Goal: Task Accomplishment & Management: Manage account settings

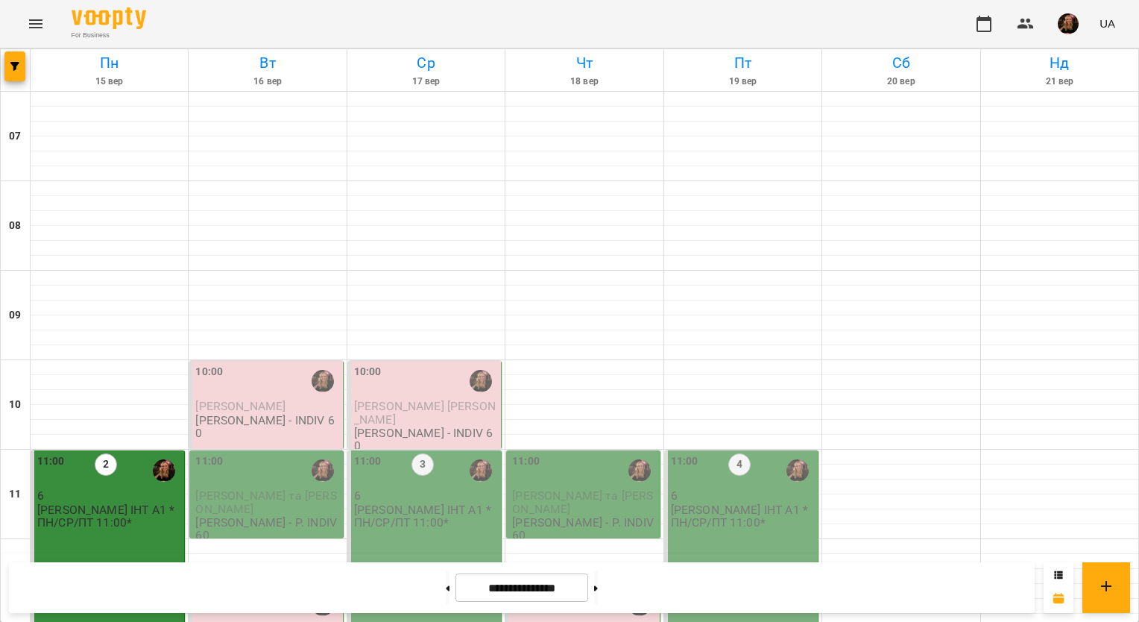
scroll to position [968, 0]
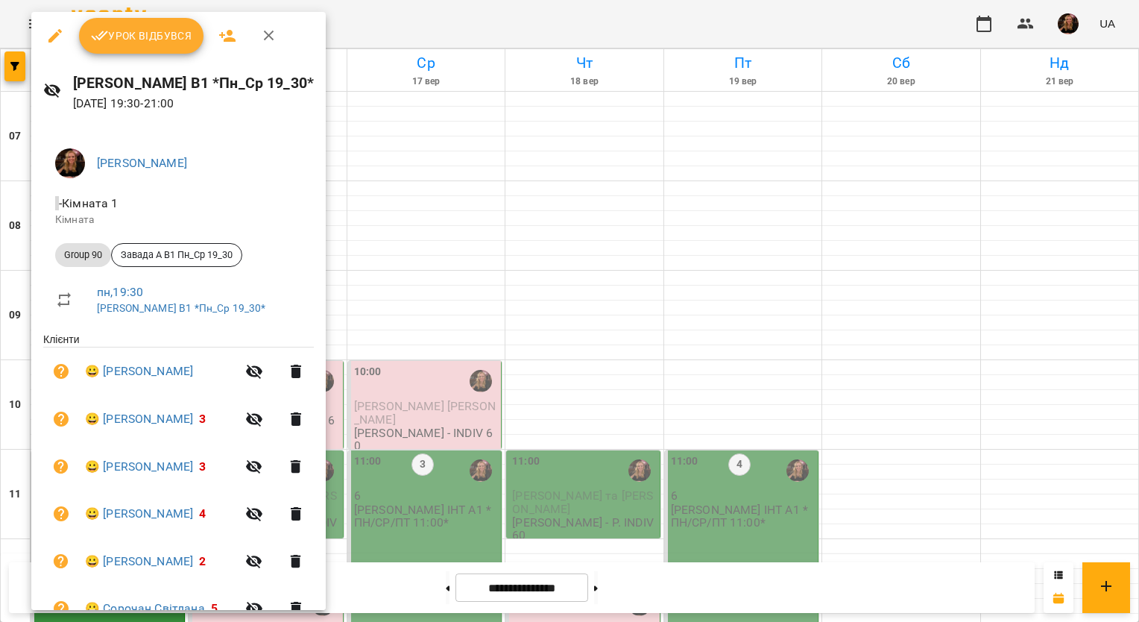
click at [164, 33] on span "Урок відбувся" at bounding box center [141, 36] width 101 height 18
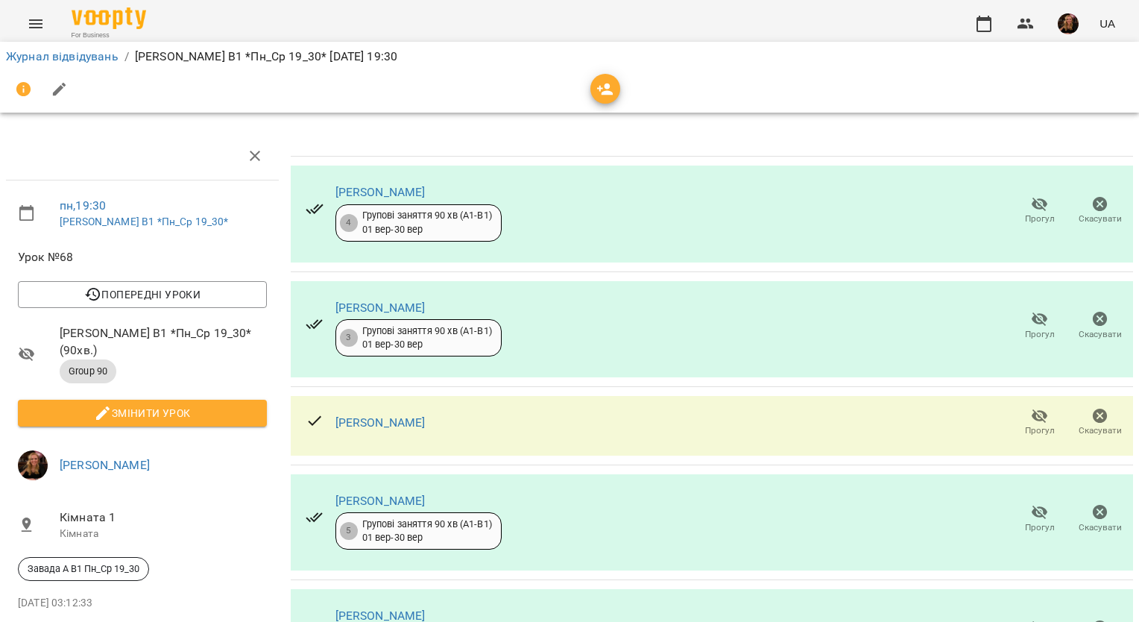
click at [192, 404] on span "Змінити урок" at bounding box center [142, 413] width 225 height 18
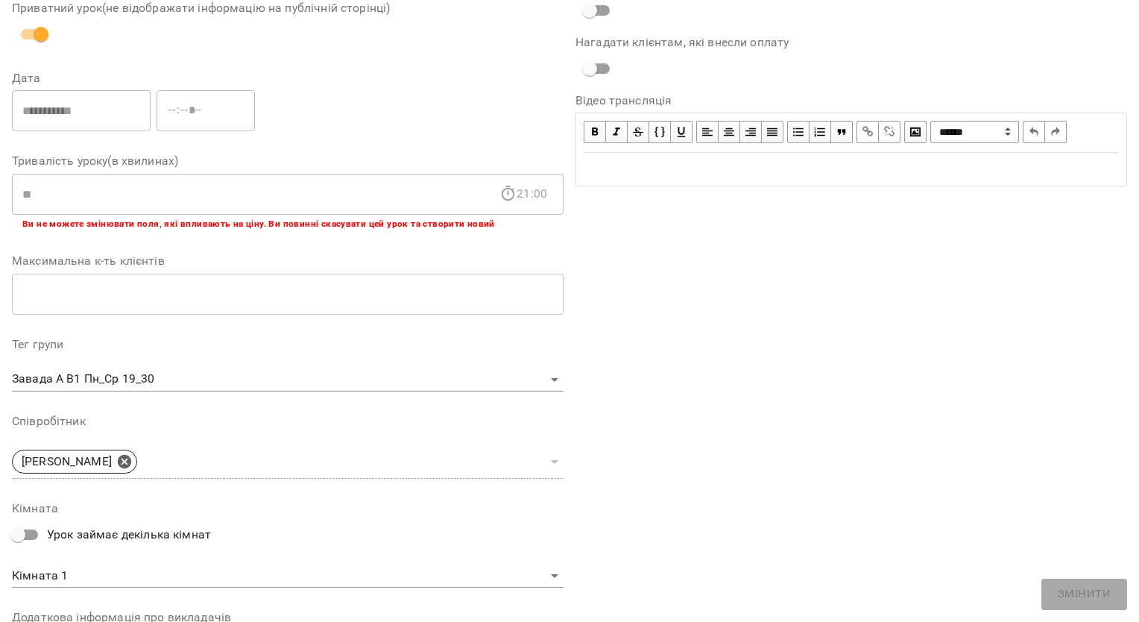
scroll to position [369, 0]
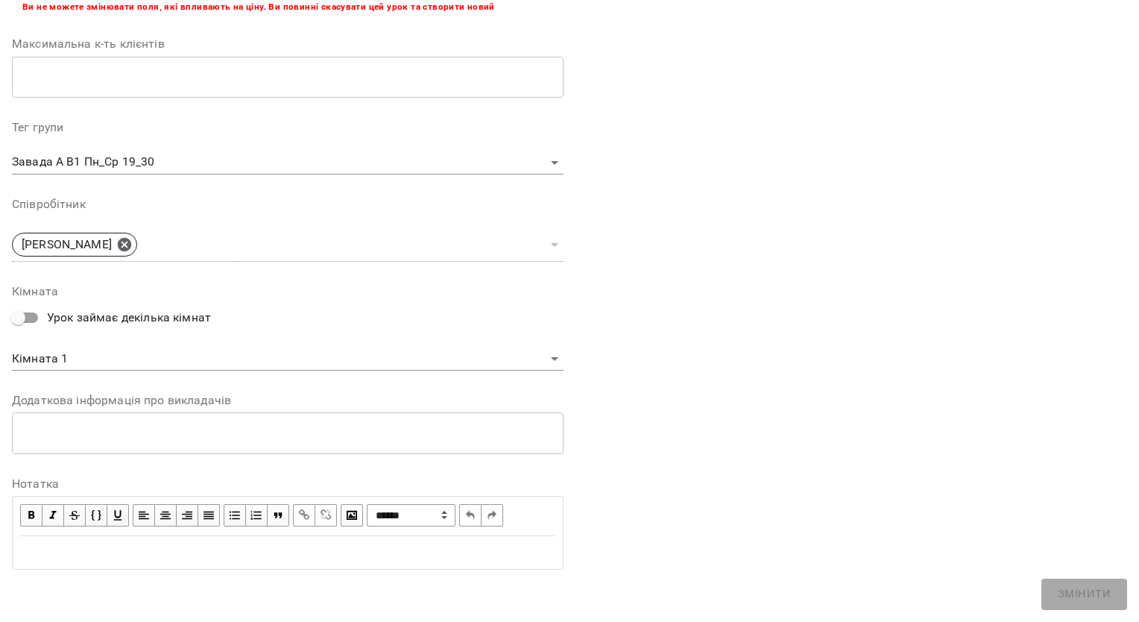
click at [182, 550] on div "Edit text" at bounding box center [287, 553] width 535 height 18
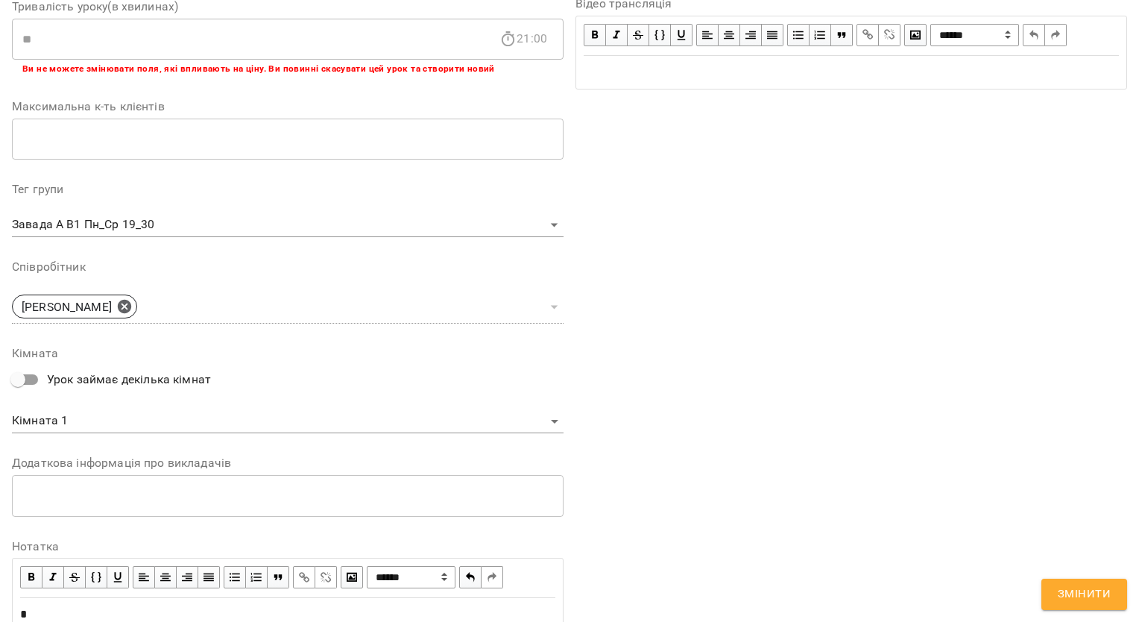
scroll to position [431, 0]
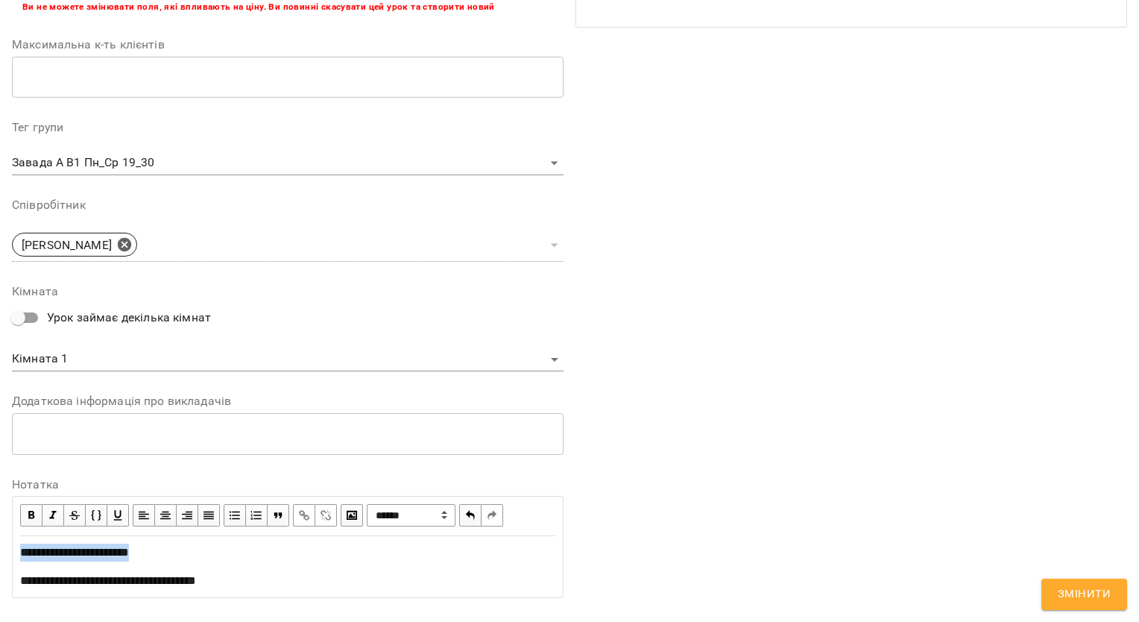
drag, startPoint x: 175, startPoint y: 557, endPoint x: 0, endPoint y: 556, distance: 175.3
click at [0, 556] on html "For Business UA Журнал відвідувань / Завада [PERSON_NAME]. В1 *Пн_Ср 19_30* [DA…" at bounding box center [569, 454] width 1139 height 908
click at [27, 512] on span "button" at bounding box center [31, 515] width 16 height 16
click at [1075, 598] on span "Змінити" at bounding box center [1084, 594] width 53 height 19
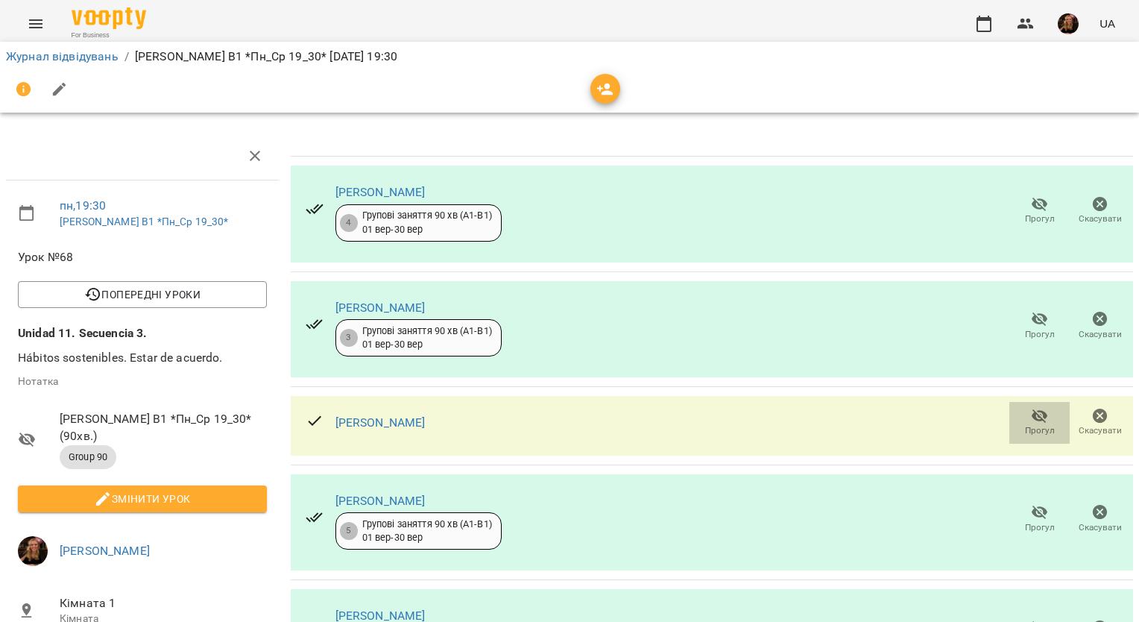
click at [1019, 430] on span "Прогул" at bounding box center [1040, 422] width 43 height 30
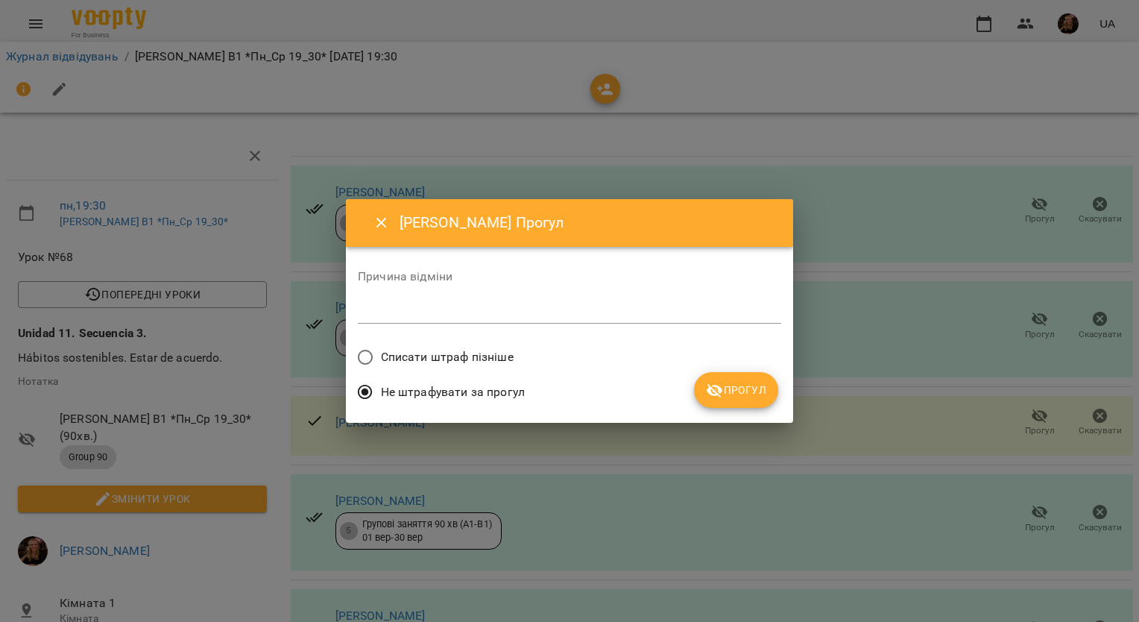
click at [767, 400] on button "Прогул" at bounding box center [736, 390] width 84 height 36
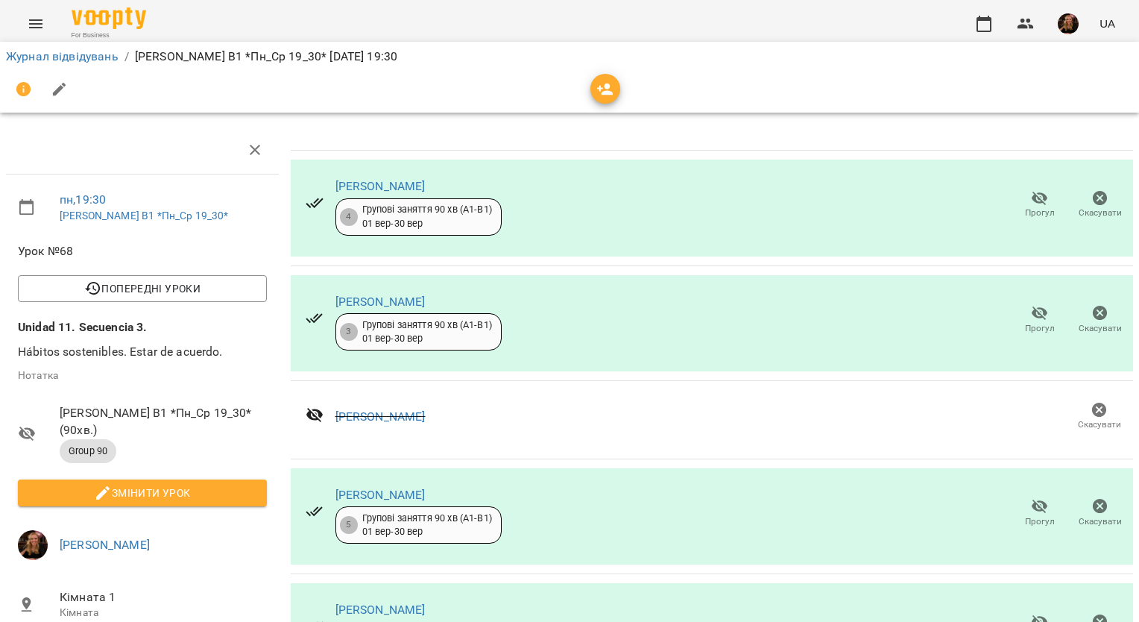
scroll to position [301, 0]
click at [985, 26] on icon "button" at bounding box center [984, 24] width 18 height 18
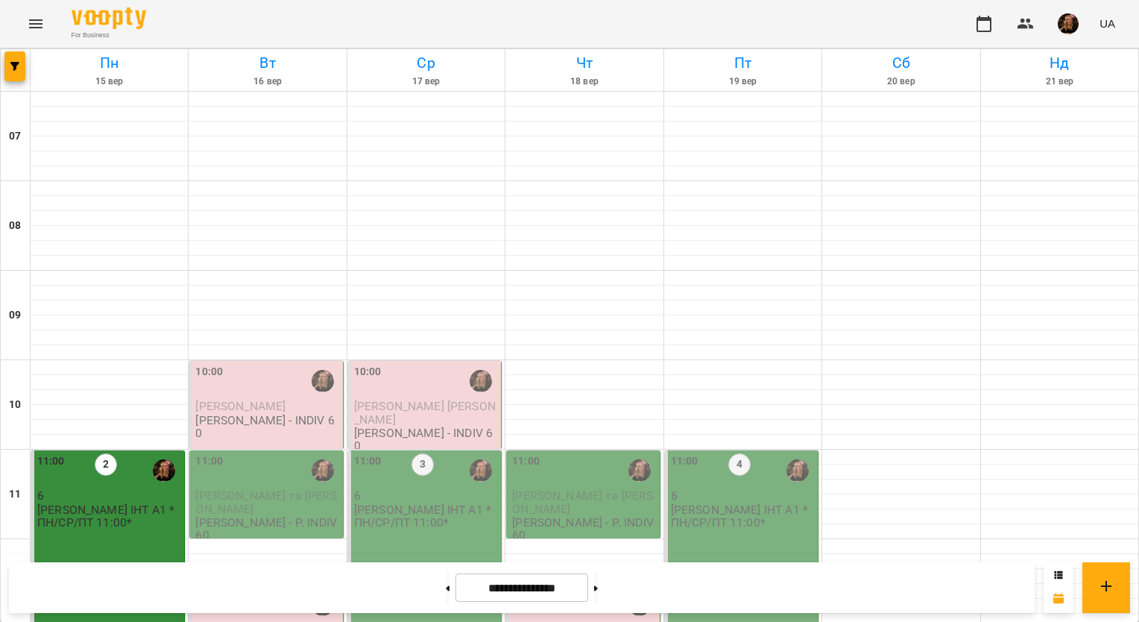
scroll to position [746, 0]
click at [1064, 31] on img "button" at bounding box center [1068, 23] width 21 height 21
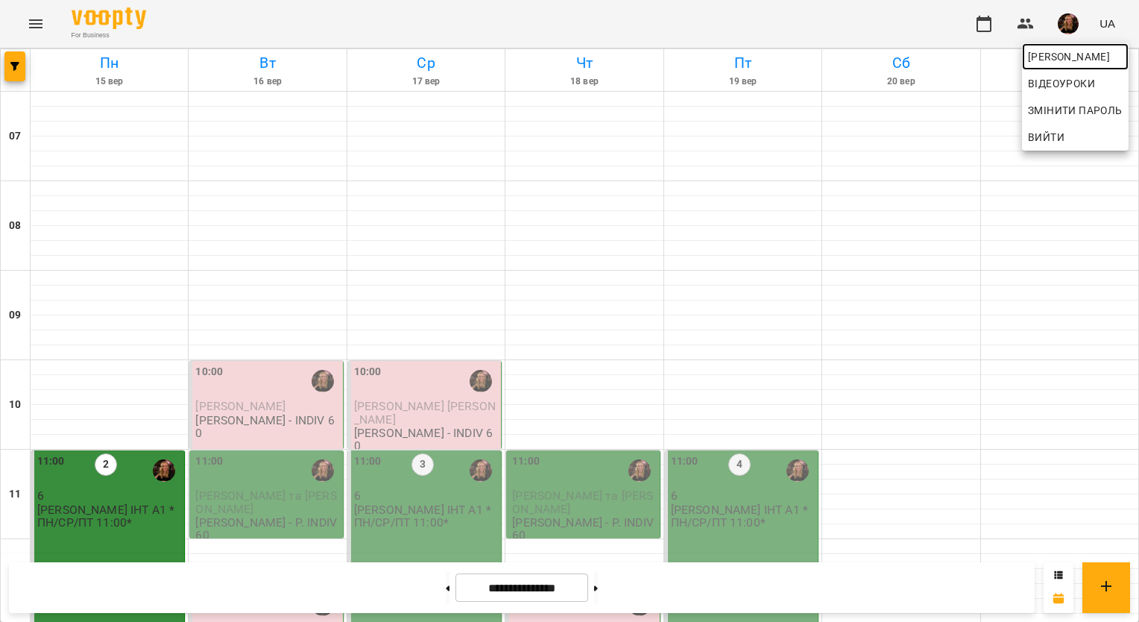
click at [1054, 61] on span "[PERSON_NAME]" at bounding box center [1075, 57] width 95 height 18
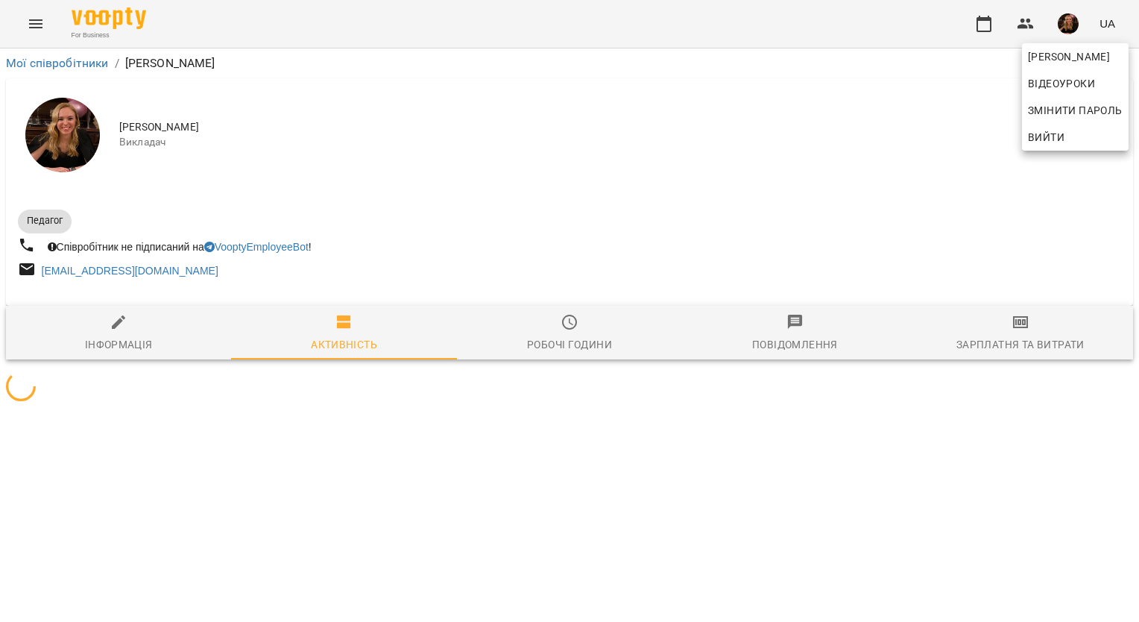
click at [1053, 342] on div at bounding box center [569, 311] width 1139 height 622
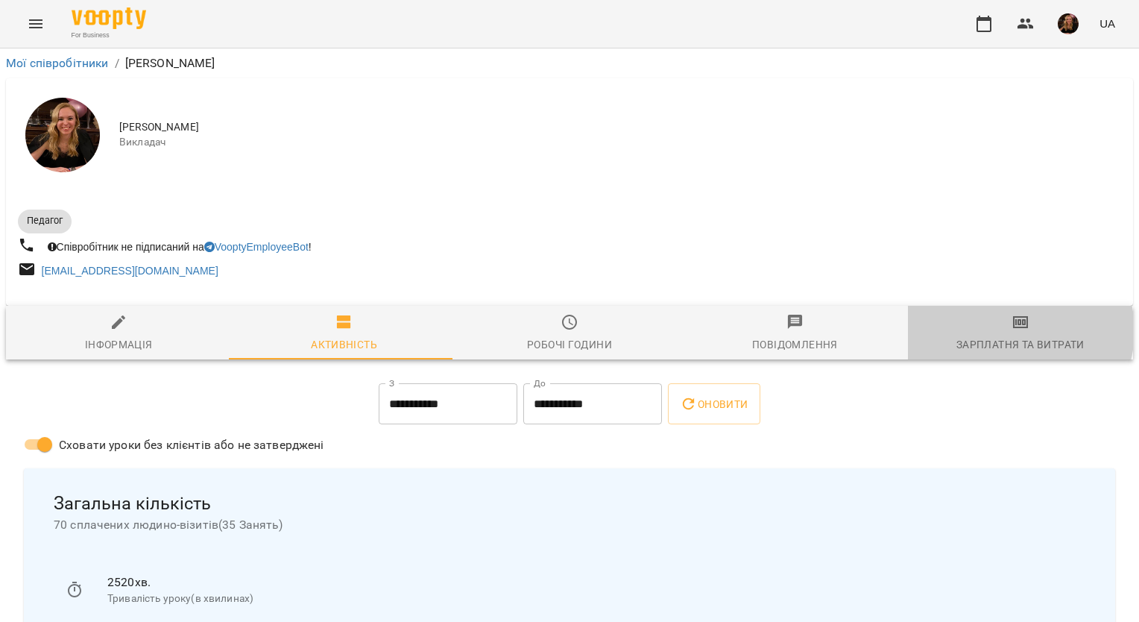
click at [1004, 333] on span "Зарплатня та Витрати" at bounding box center [1020, 333] width 207 height 40
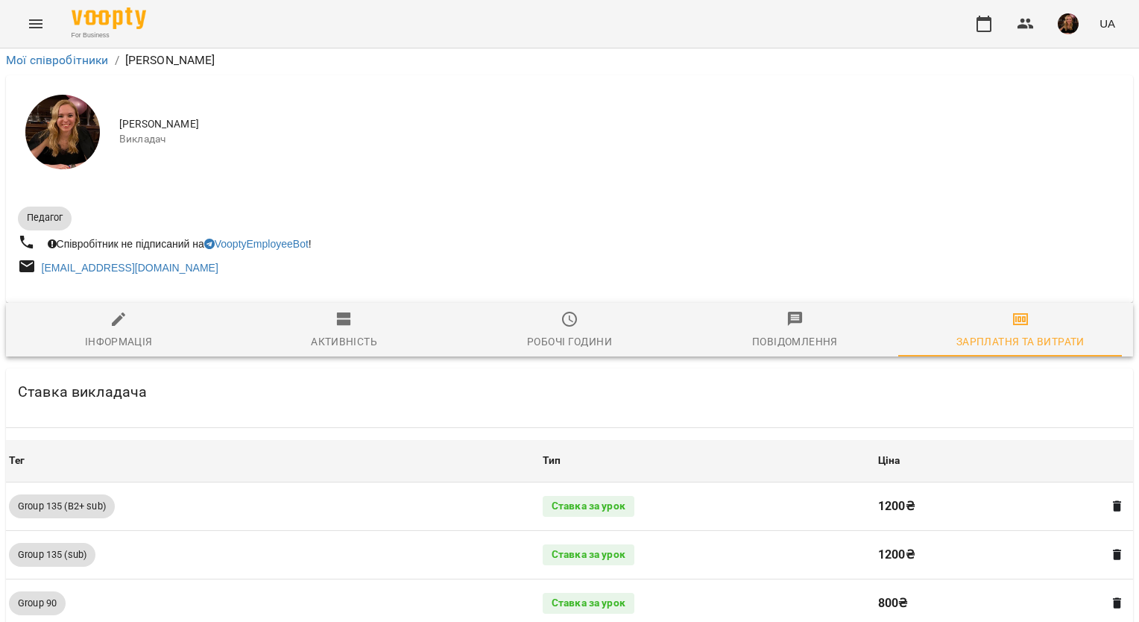
scroll to position [1512, 0]
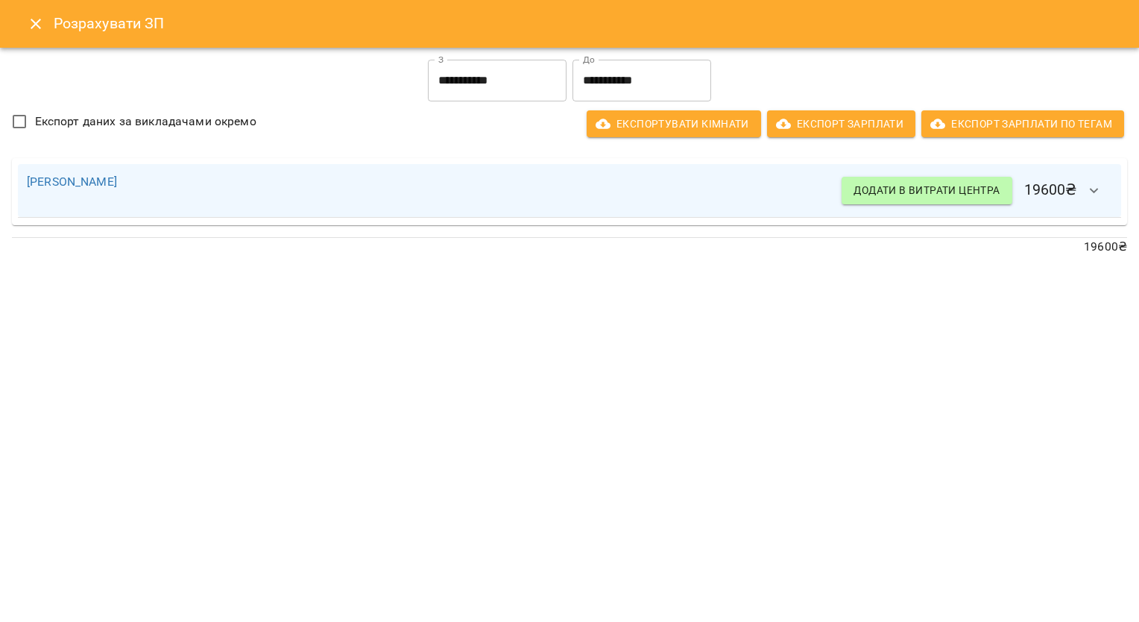
click at [1101, 186] on icon "button" at bounding box center [1095, 191] width 18 height 18
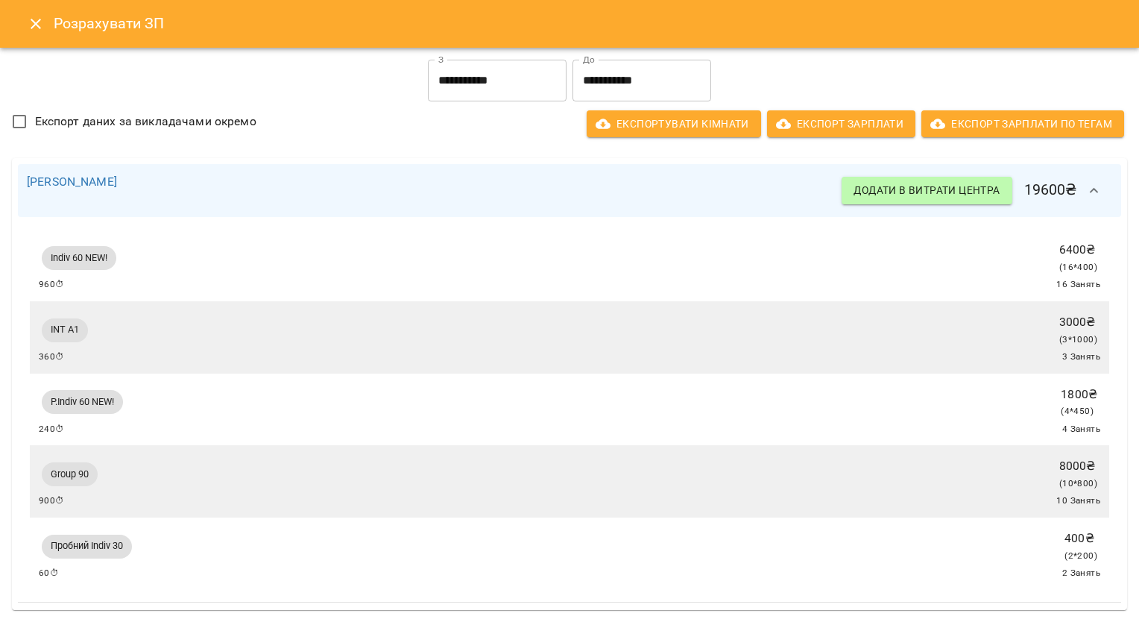
scroll to position [0, 0]
